Goal: Check status: Check status

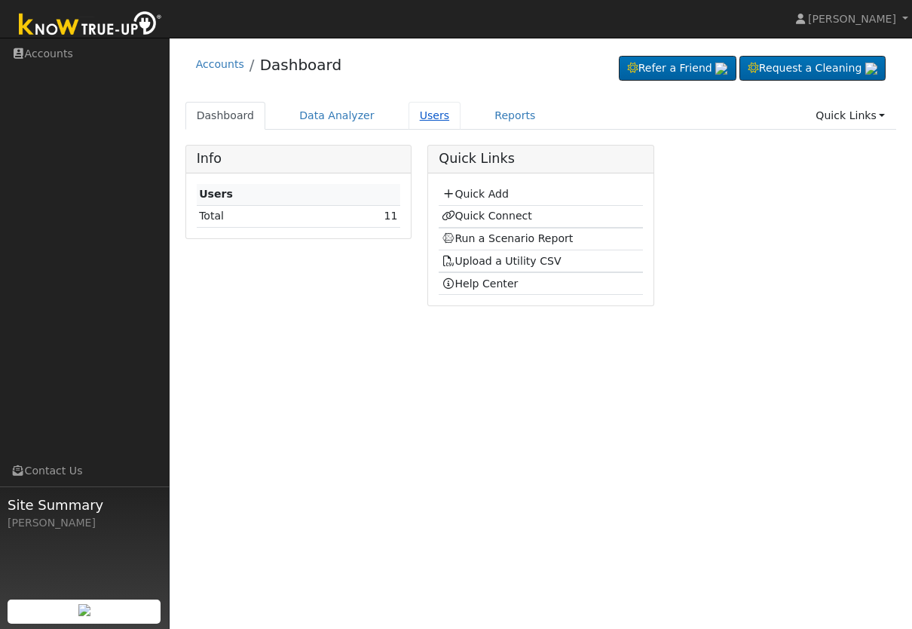
click at [430, 109] on link "Users" at bounding box center [435, 116] width 53 height 28
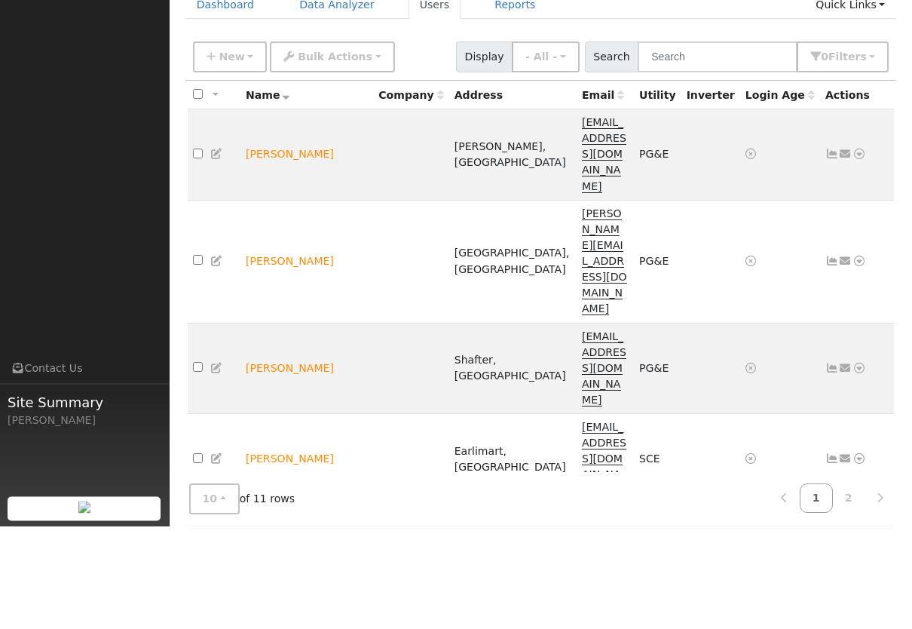
scroll to position [8, 0]
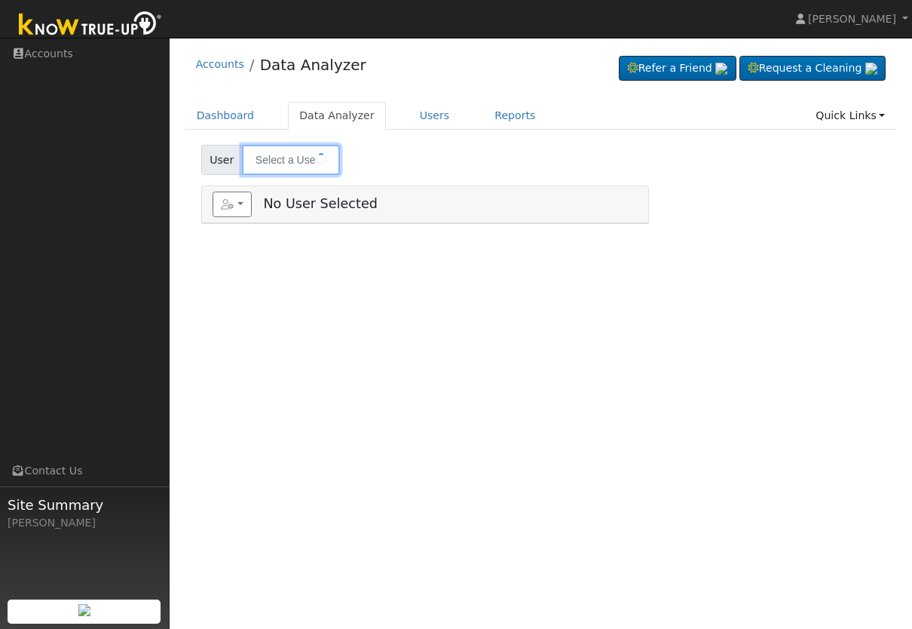
type input "[PERSON_NAME]"
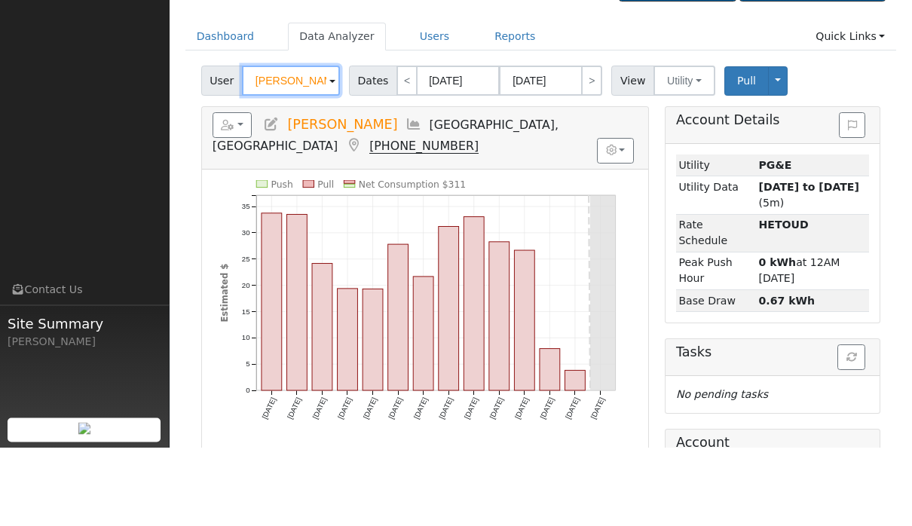
scroll to position [106, 0]
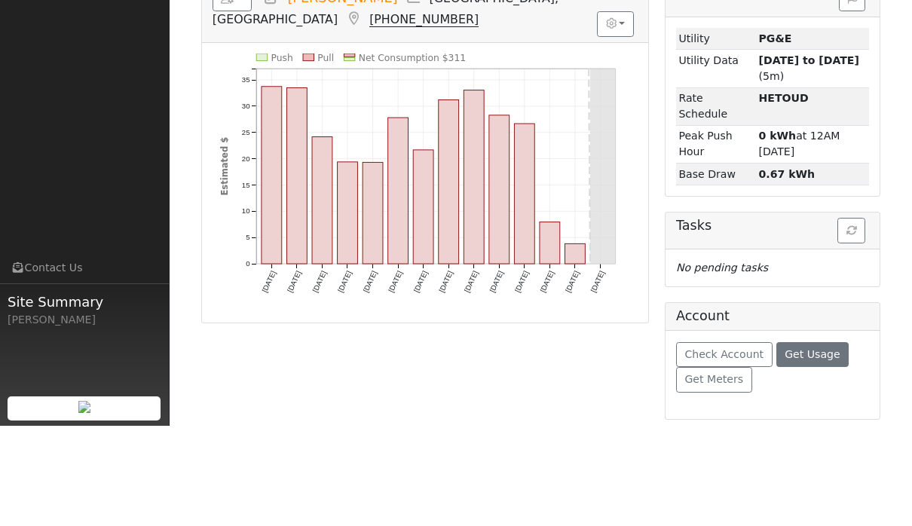
click at [820, 449] on span "Get Usage" at bounding box center [812, 455] width 55 height 12
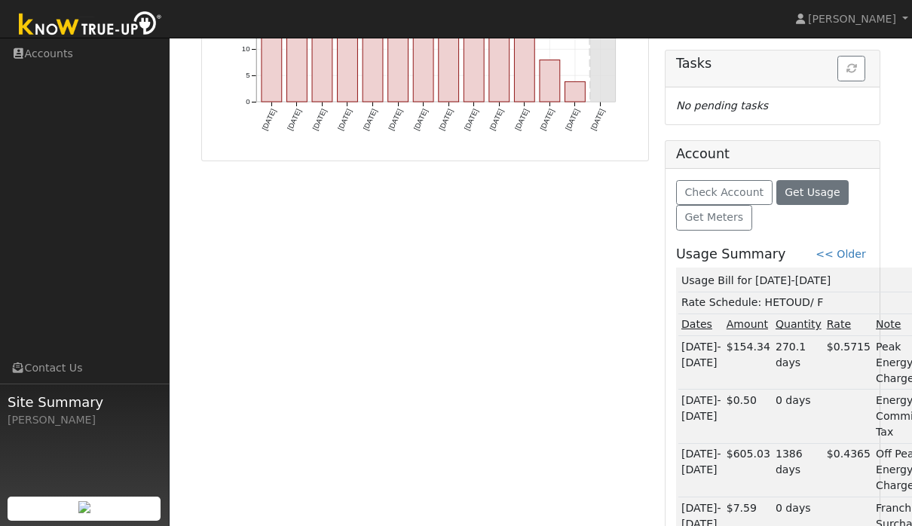
scroll to position [419, 0]
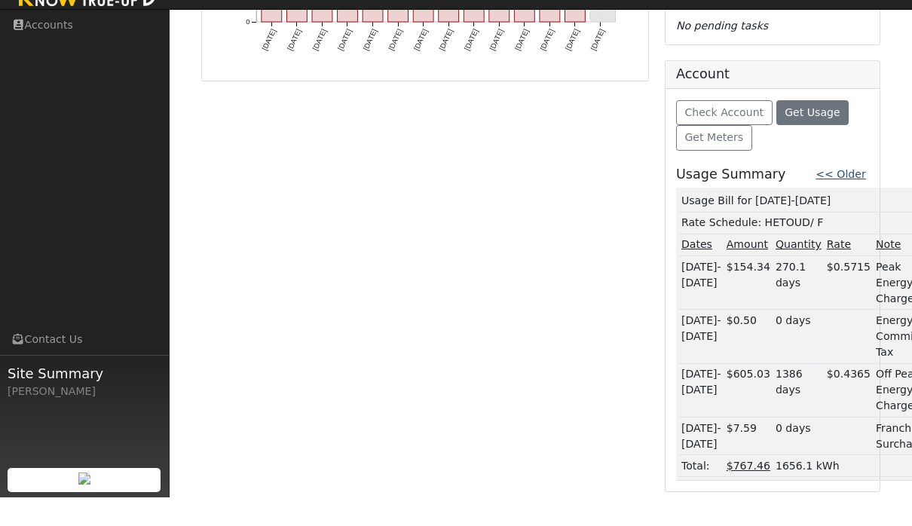
click at [863, 197] on link "<< Older" at bounding box center [841, 203] width 50 height 12
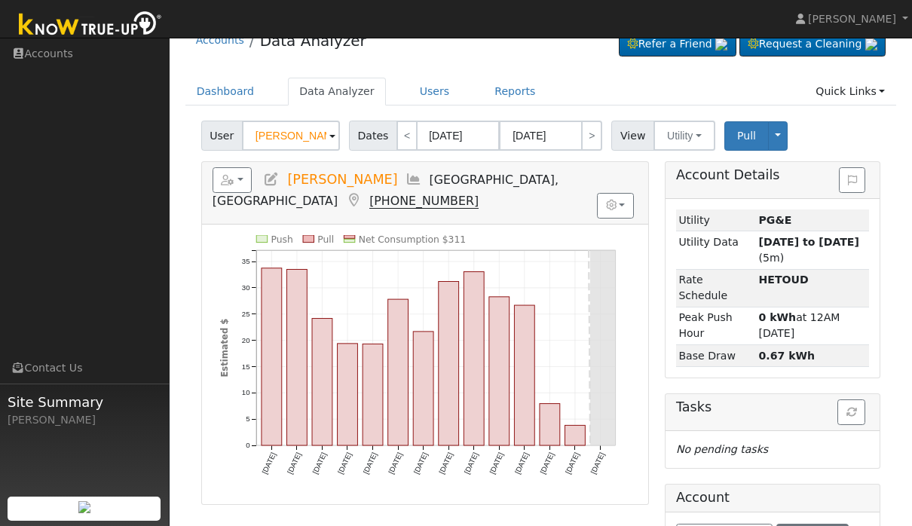
scroll to position [0, 0]
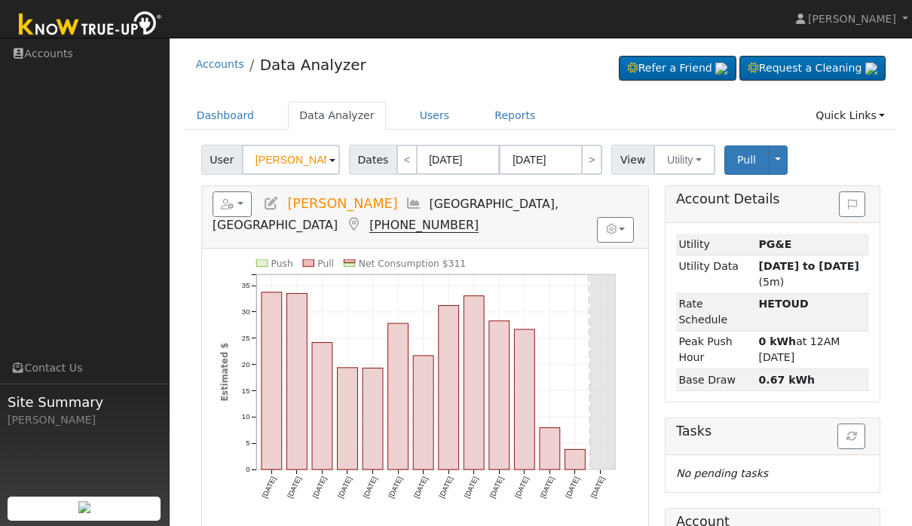
click at [784, 140] on div "User Dylan o’donohue Account Default Account Default Account 2311 B Street, Bak…" at bounding box center [540, 156] width 685 height 35
click at [513, 118] on link "Reports" at bounding box center [514, 116] width 63 height 28
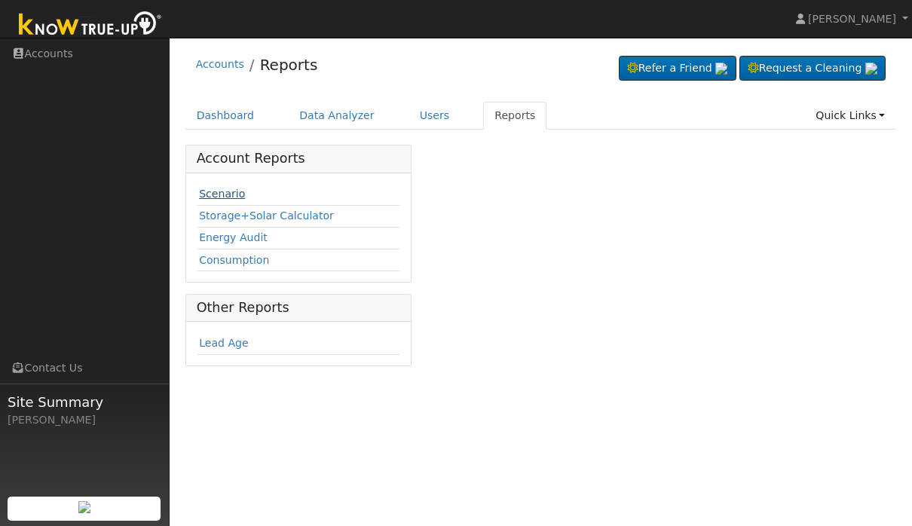
click at [222, 193] on link "Scenario" at bounding box center [222, 194] width 46 height 12
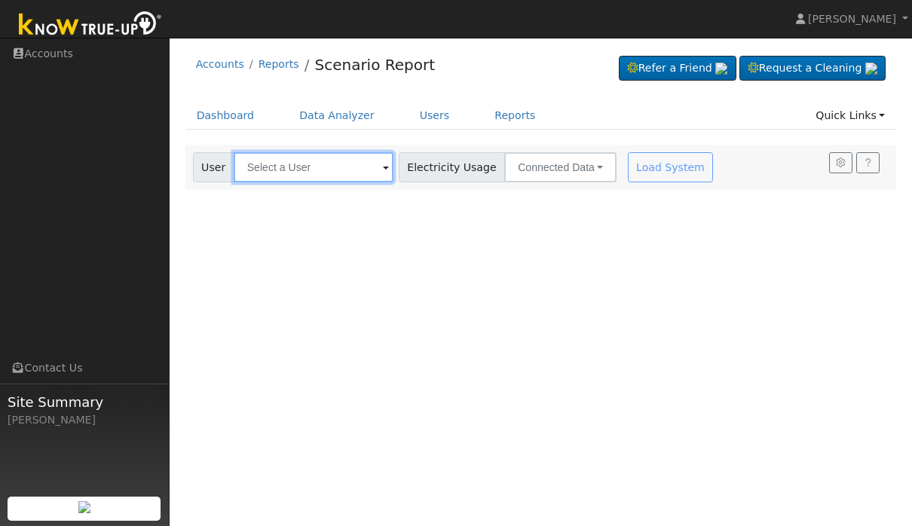
click at [316, 158] on input "text" at bounding box center [314, 167] width 160 height 30
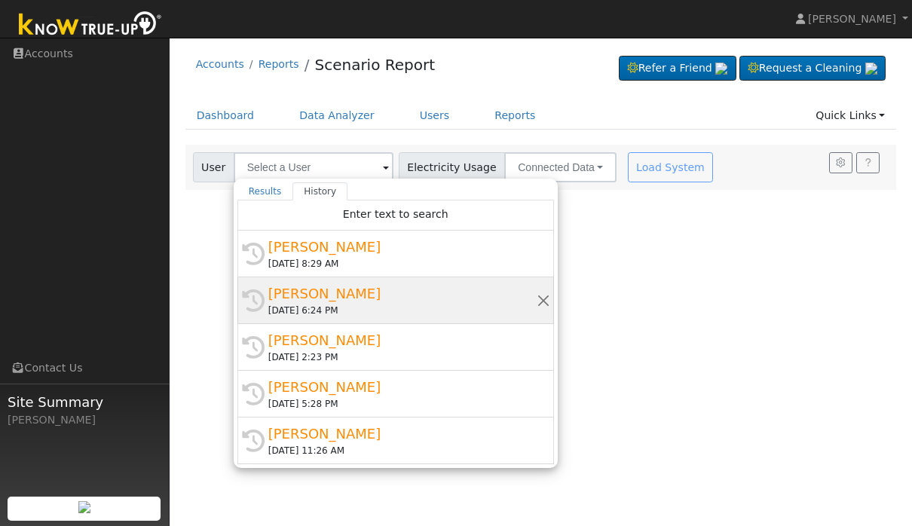
click at [446, 312] on div "[DATE] 6:24 PM" at bounding box center [402, 311] width 268 height 14
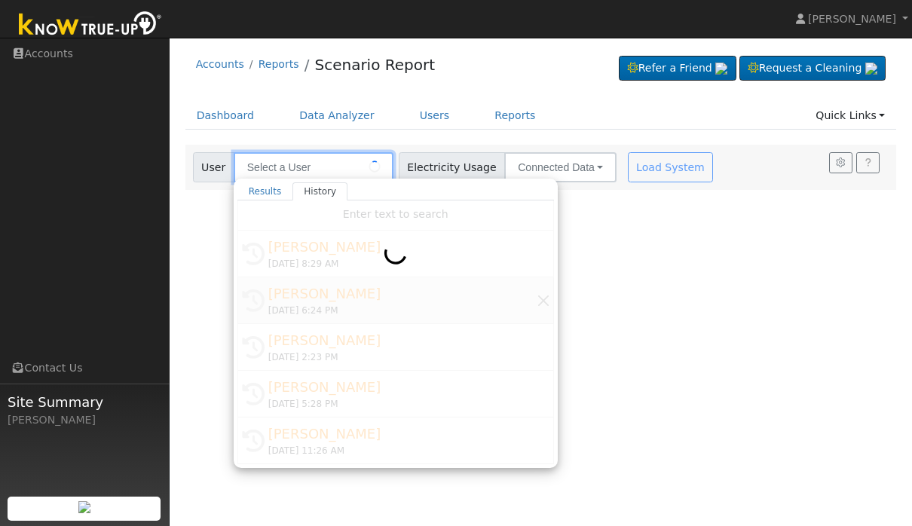
type input "[PERSON_NAME]"
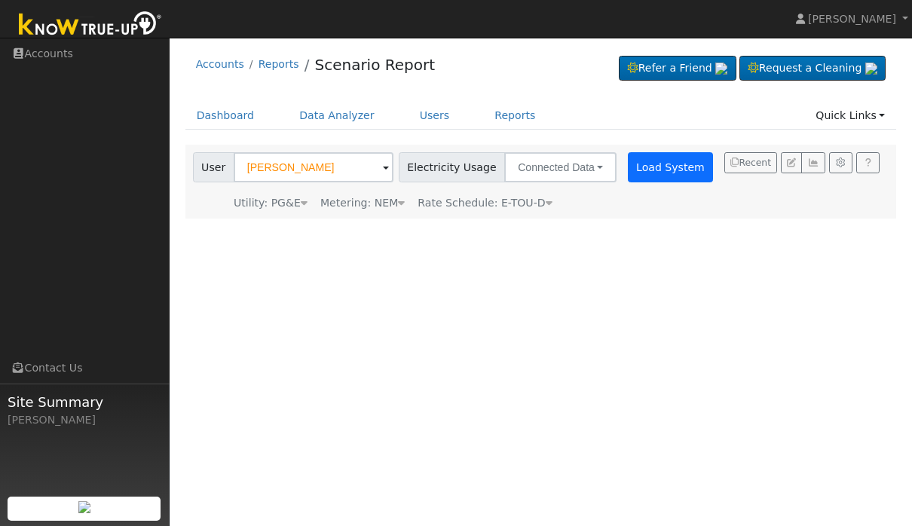
click at [633, 154] on button "Load System" at bounding box center [671, 167] width 86 height 30
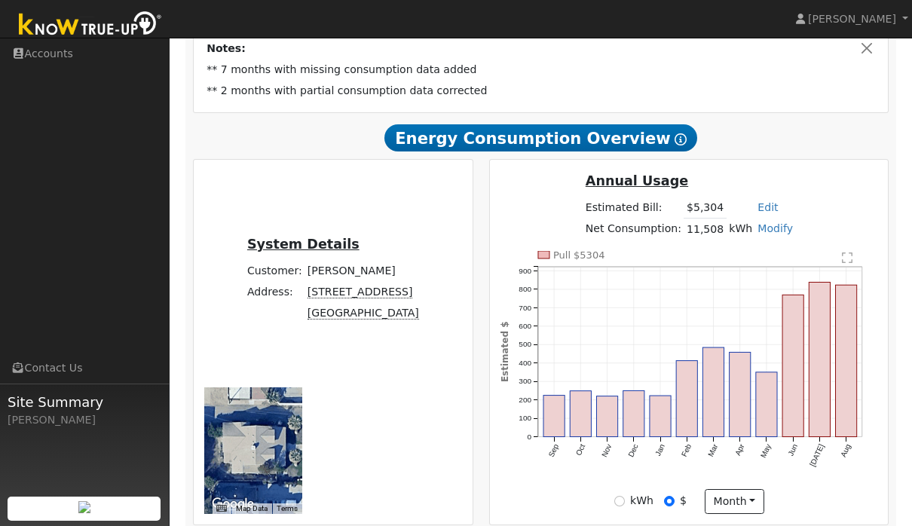
scroll to position [304, 0]
